Goal: Transaction & Acquisition: Obtain resource

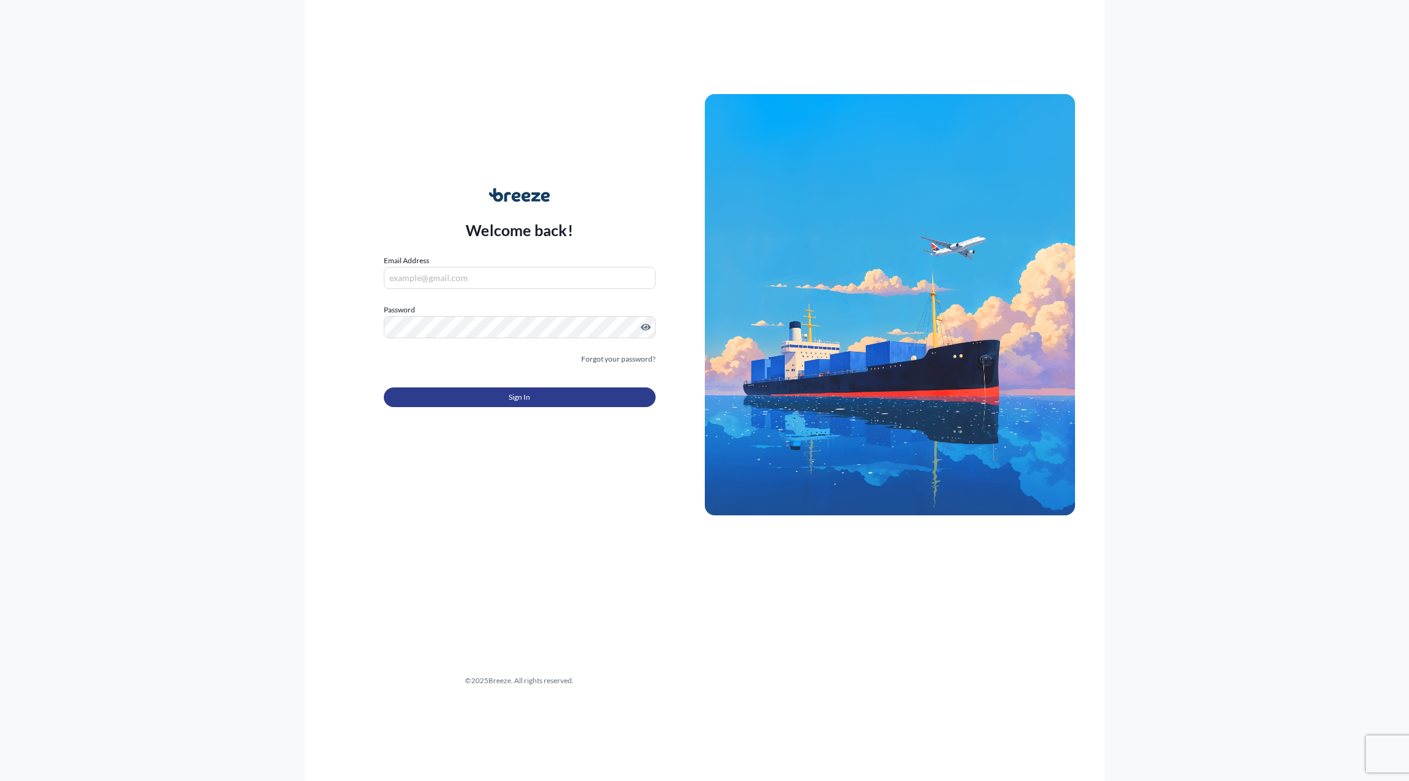
type input "[EMAIL_ADDRESS][DOMAIN_NAME]"
click at [458, 391] on button "Sign In" at bounding box center [520, 397] width 272 height 20
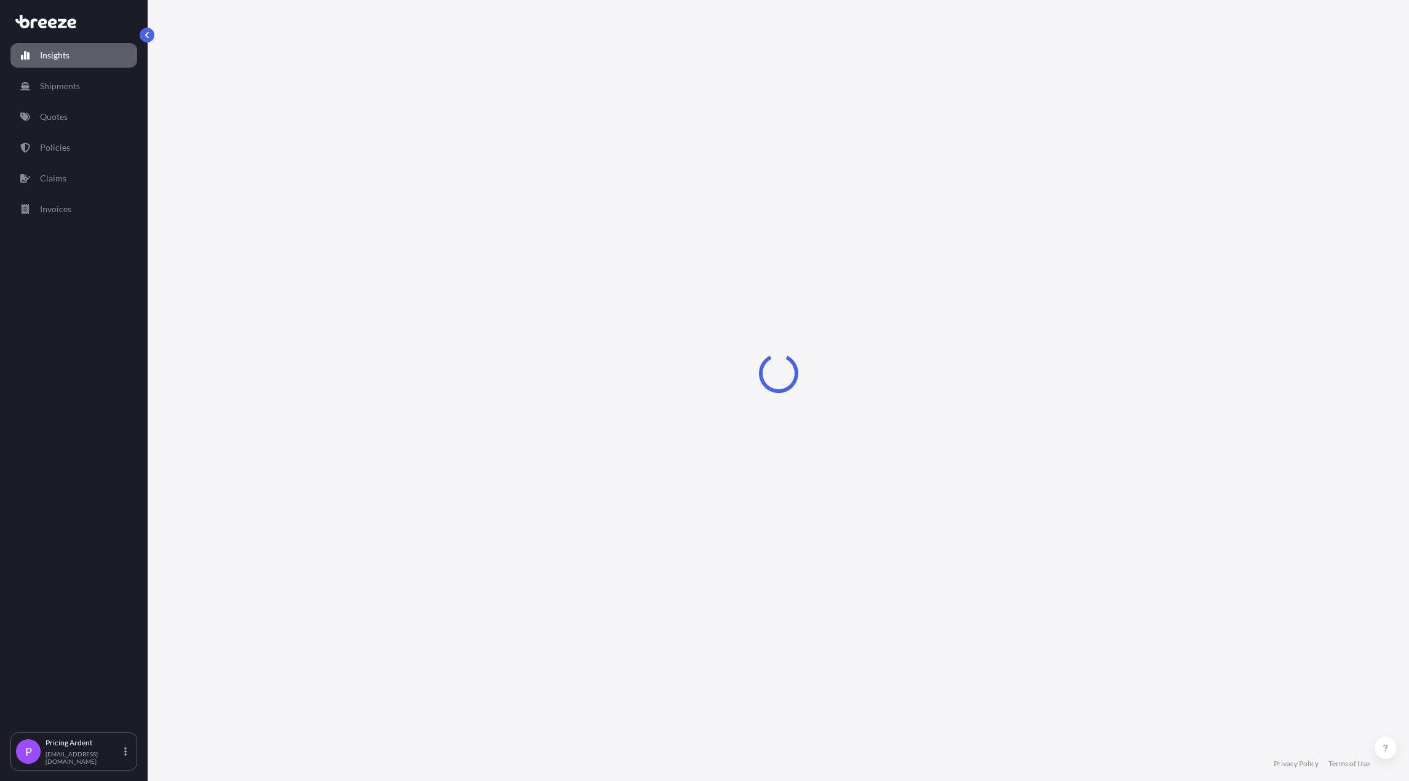
select select "2025"
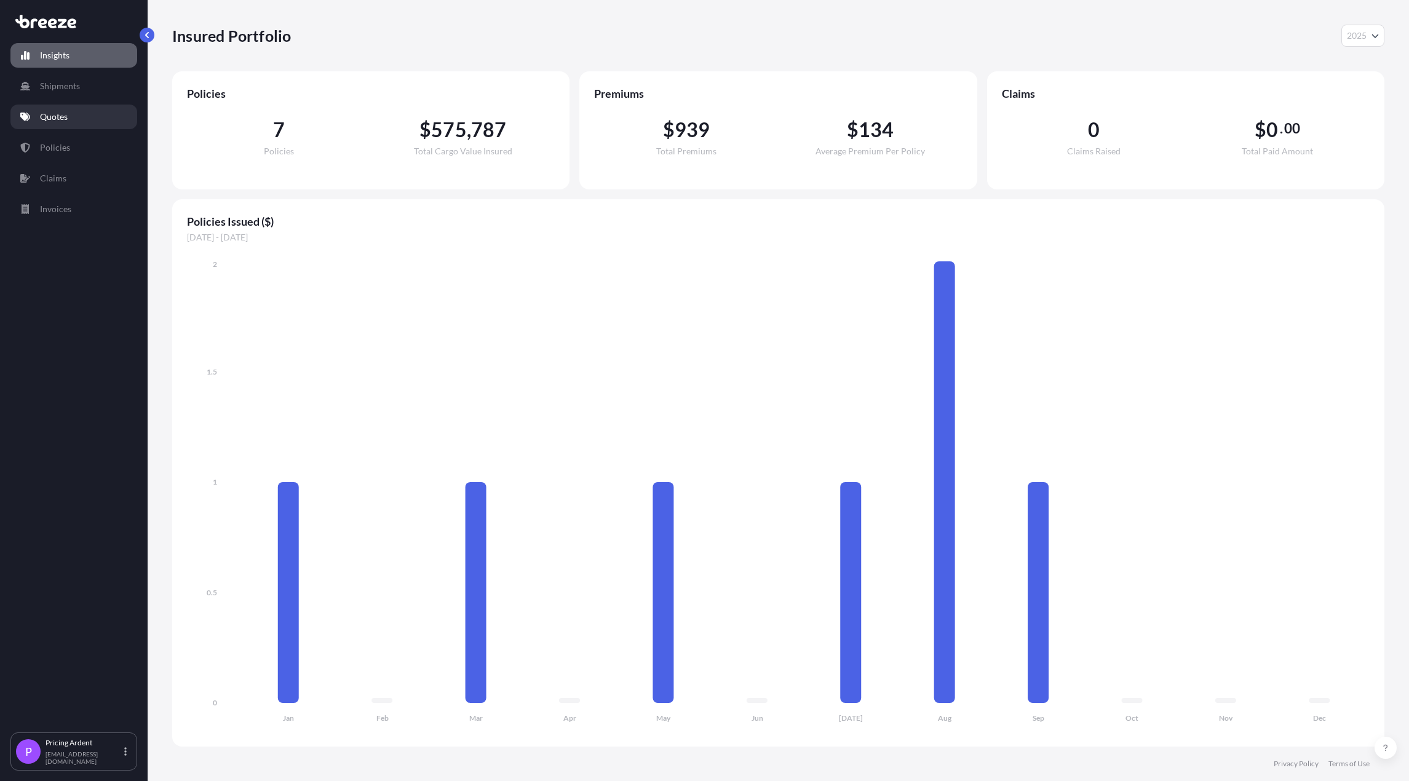
click at [63, 117] on p "Quotes" at bounding box center [54, 117] width 28 height 12
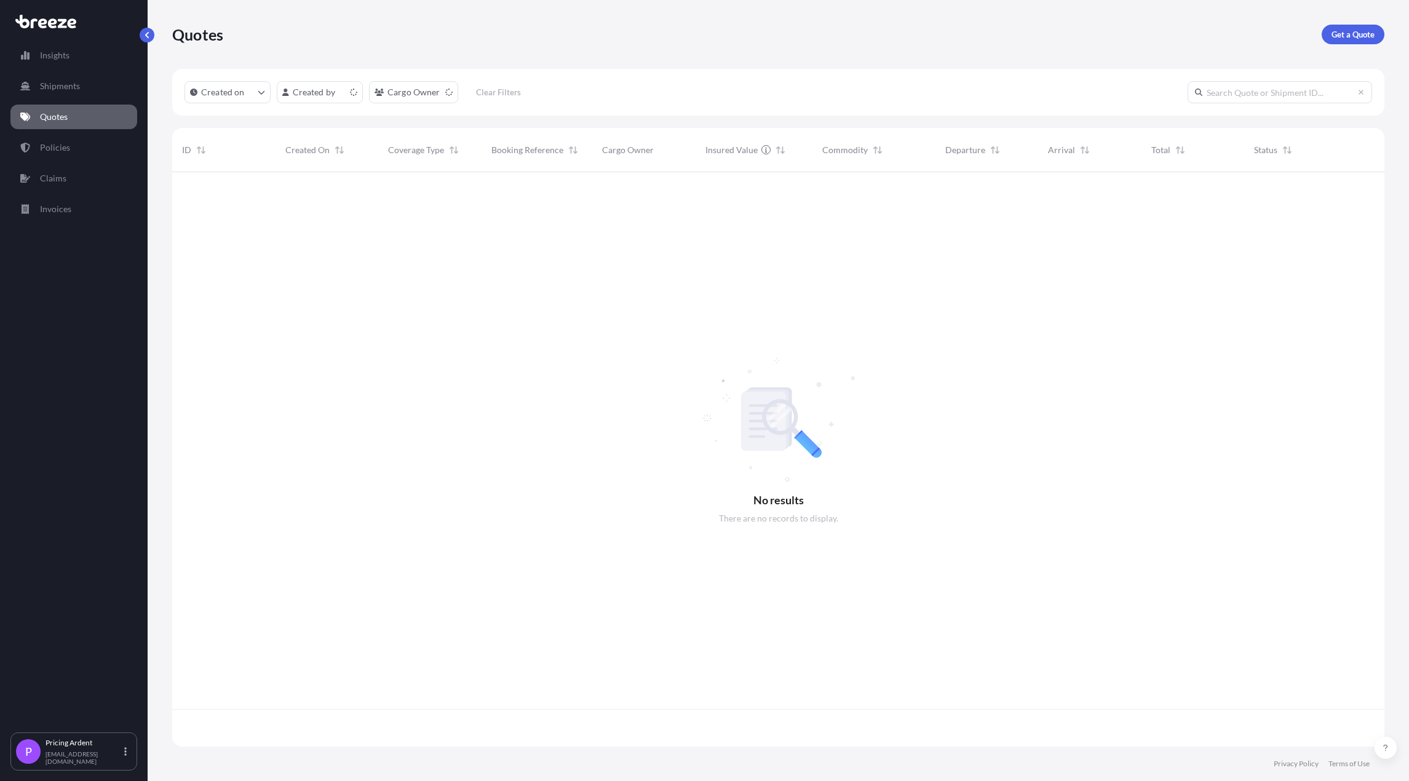
scroll to position [572, 1203]
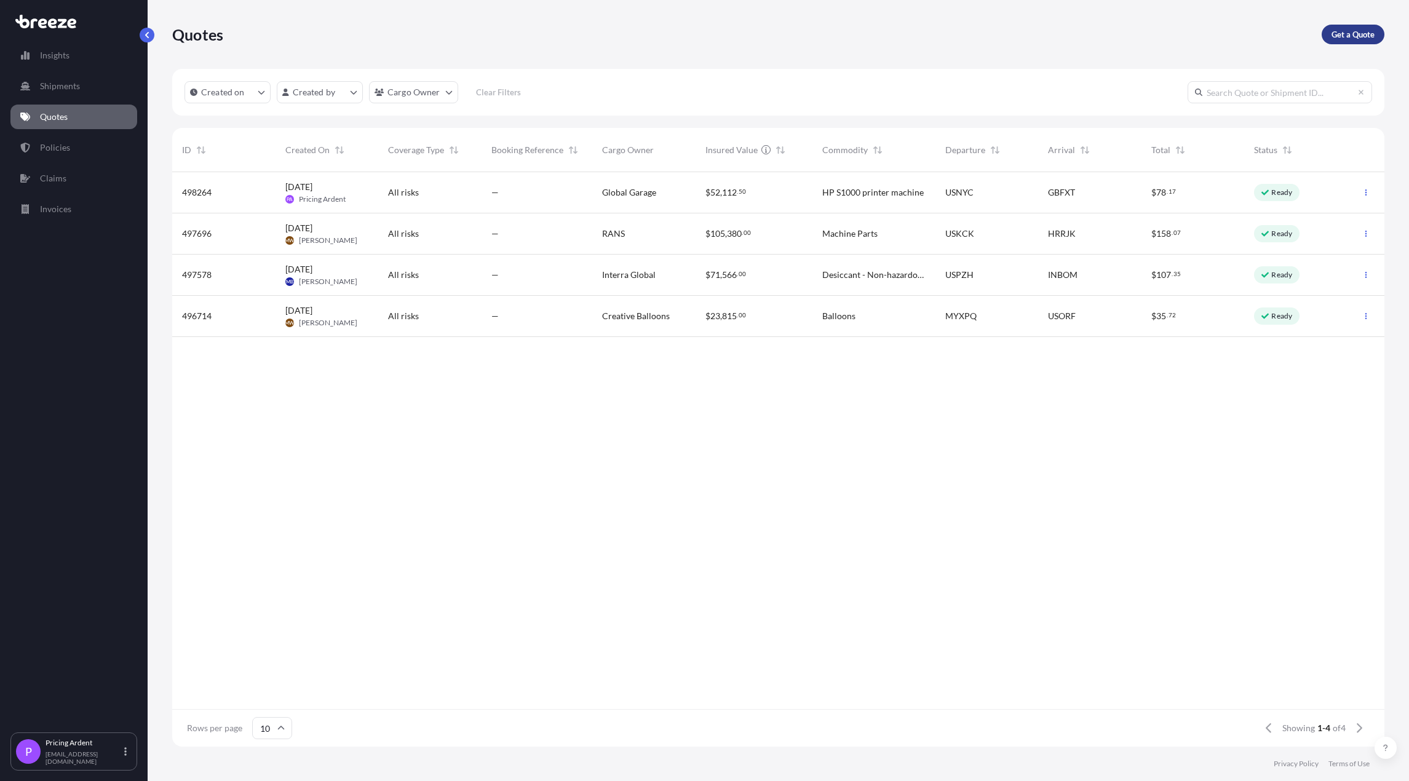
click at [1357, 28] on link "Get a Quote" at bounding box center [1352, 35] width 63 height 20
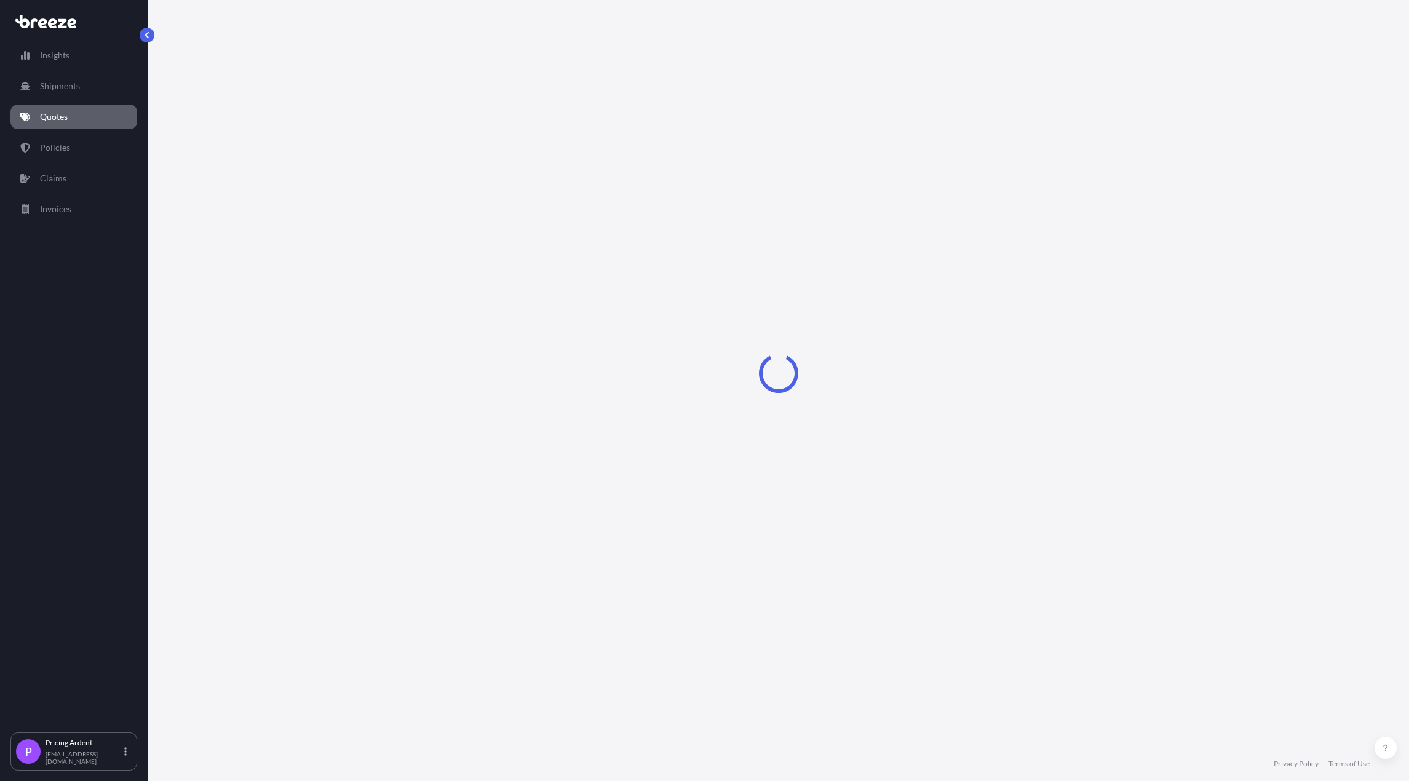
select select "Sea"
select select "1"
